Goal: Entertainment & Leisure: Consume media (video, audio)

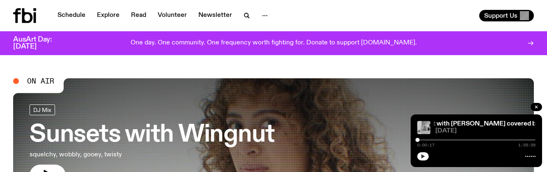
click at [423, 155] on icon "button" at bounding box center [424, 156] width 4 height 4
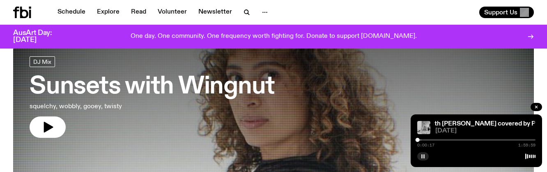
scroll to position [37, 0]
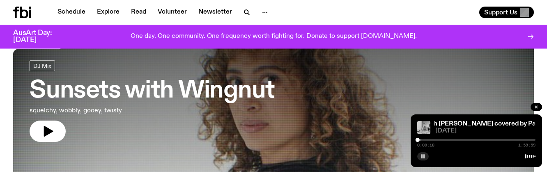
click at [110, 90] on h3 "Sunsets with Wingnut" at bounding box center [152, 90] width 245 height 23
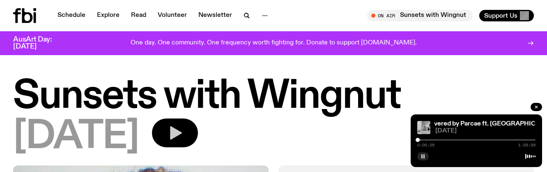
click at [198, 139] on button "button" at bounding box center [175, 132] width 46 height 29
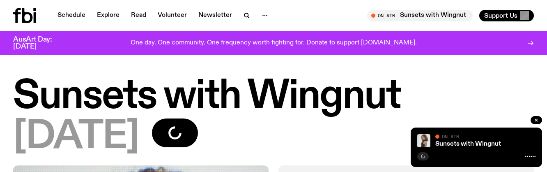
click at [303, 132] on div "09.10.25" at bounding box center [273, 136] width 521 height 37
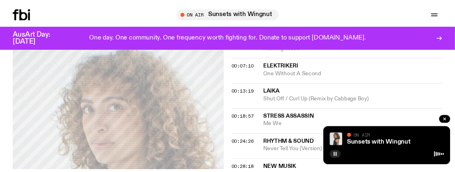
scroll to position [405, 0]
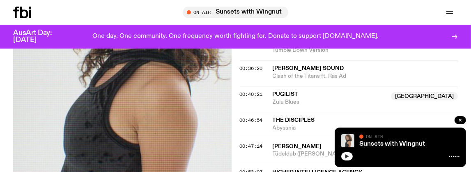
click at [346, 159] on button "button" at bounding box center [348, 156] width 12 height 8
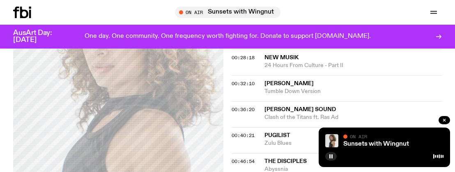
scroll to position [487, 0]
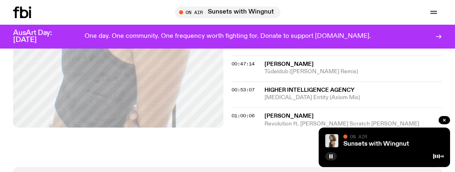
click at [371, 133] on div "Sunsets with Wingnut On Air On Air" at bounding box center [385, 146] width 132 height 39
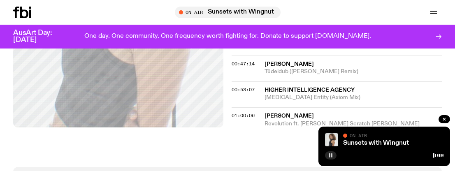
click at [330, 154] on rect "button" at bounding box center [329, 155] width 1 height 4
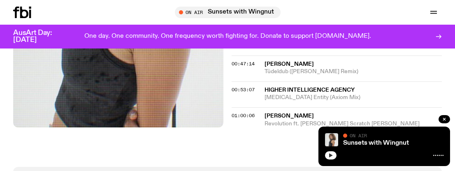
click at [331, 155] on icon "button" at bounding box center [331, 155] width 4 height 4
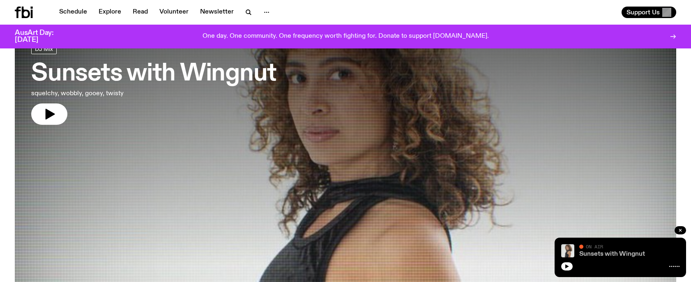
scroll to position [40, 0]
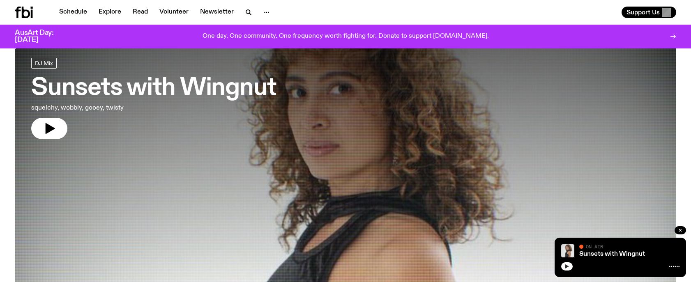
click at [561, 265] on button "button" at bounding box center [567, 267] width 12 height 8
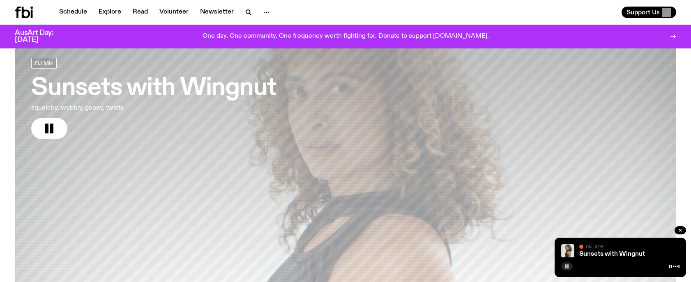
click at [565, 266] on icon "button" at bounding box center [567, 266] width 5 height 5
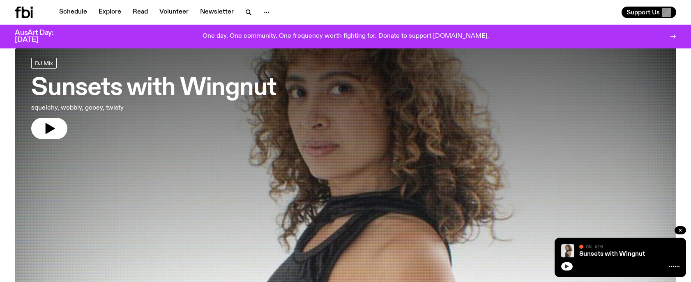
click at [565, 266] on icon "button" at bounding box center [567, 266] width 5 height 5
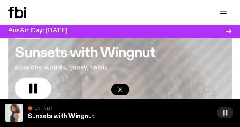
scroll to position [39, 0]
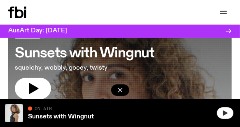
click at [227, 114] on icon "button" at bounding box center [225, 113] width 7 height 7
